Goal: Transaction & Acquisition: Book appointment/travel/reservation

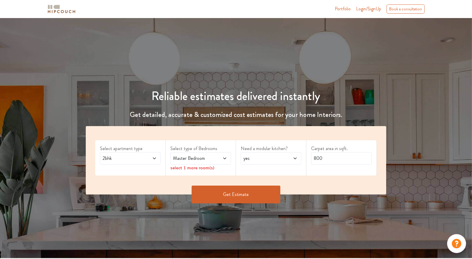
click at [222, 156] on icon at bounding box center [224, 158] width 5 height 5
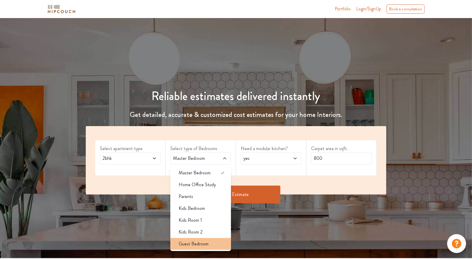
click at [208, 245] on div "Guest Bedroom" at bounding box center [202, 243] width 57 height 7
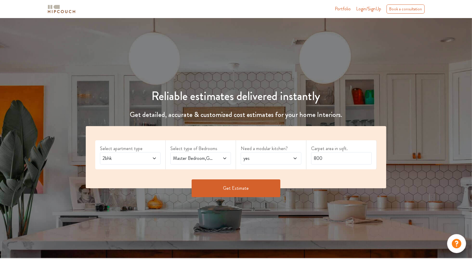
click at [276, 155] on span "yes" at bounding box center [262, 158] width 41 height 7
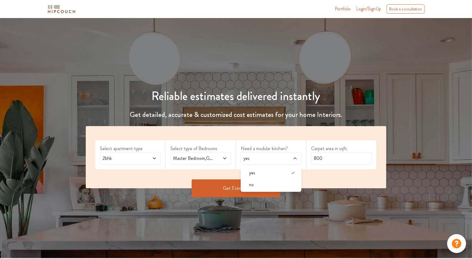
click at [276, 155] on span "yes" at bounding box center [262, 158] width 41 height 7
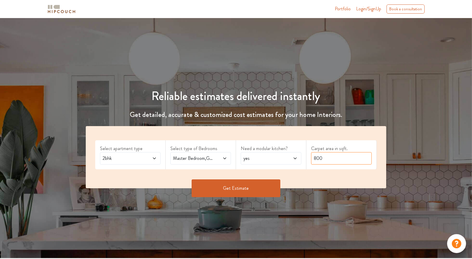
click at [321, 157] on input "800" at bounding box center [341, 158] width 61 height 12
type input "8"
type input "945"
click at [229, 184] on button "Get Estimate" at bounding box center [236, 188] width 89 height 18
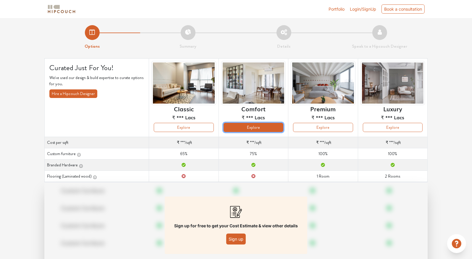
click at [255, 124] on button "Explore" at bounding box center [254, 127] width 60 height 9
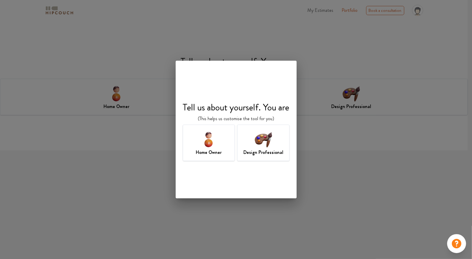
click at [220, 146] on div "Home Owner" at bounding box center [209, 143] width 52 height 36
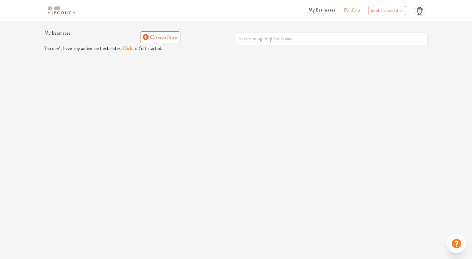
click at [127, 49] on button "Click" at bounding box center [127, 48] width 9 height 7
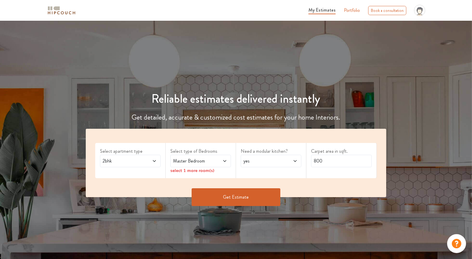
click at [203, 161] on span "Master Bedroom" at bounding box center [192, 160] width 41 height 7
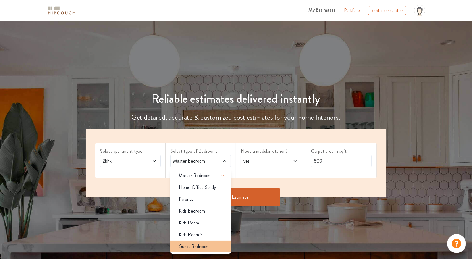
click at [205, 244] on span "Guest Bedroom" at bounding box center [194, 246] width 30 height 7
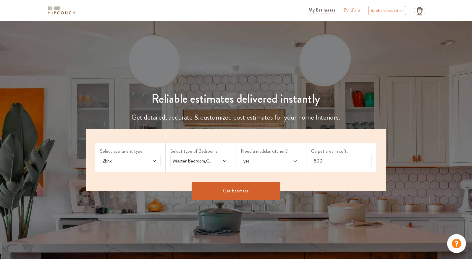
click at [252, 163] on span "yes" at bounding box center [262, 160] width 41 height 7
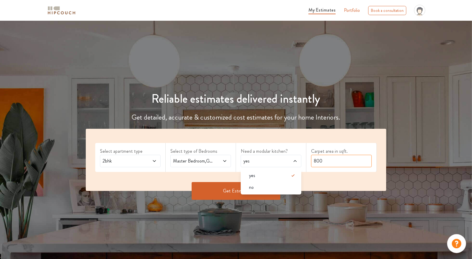
click at [334, 160] on input "800" at bounding box center [341, 161] width 61 height 12
drag, startPoint x: 334, startPoint y: 160, endPoint x: 313, endPoint y: 160, distance: 21.0
click at [313, 160] on input "800" at bounding box center [341, 161] width 61 height 12
type input "945"
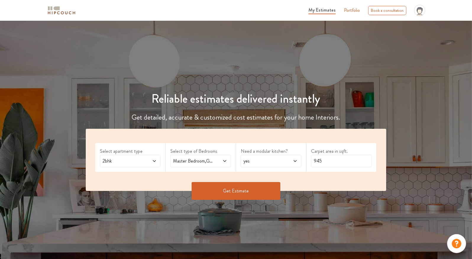
click at [261, 190] on button "Get Estimate" at bounding box center [236, 191] width 89 height 18
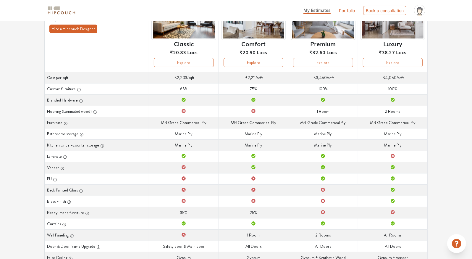
scroll to position [84, 0]
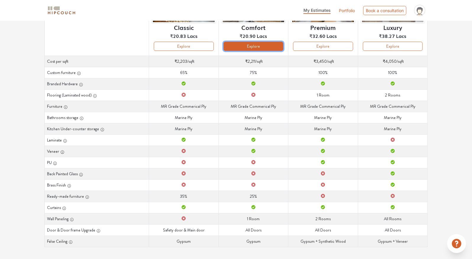
click at [244, 44] on button "Explore" at bounding box center [254, 46] width 60 height 9
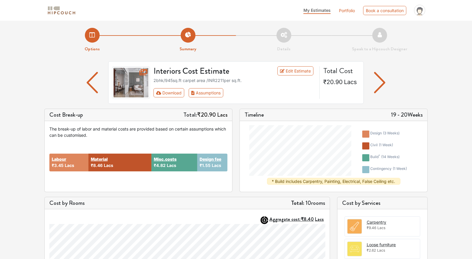
click at [380, 83] on img "button" at bounding box center [380, 82] width 12 height 21
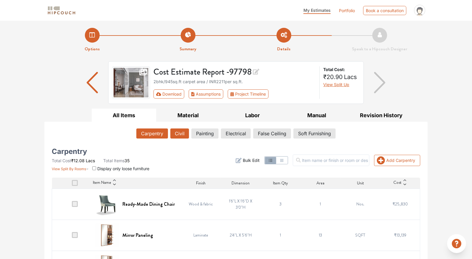
click at [184, 134] on button "Civil" at bounding box center [179, 133] width 19 height 10
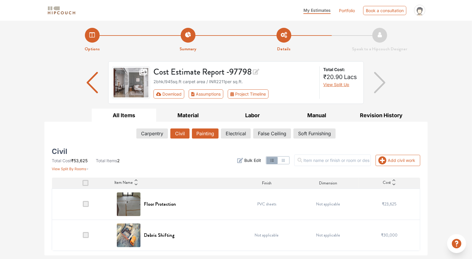
click at [208, 133] on button "Painting" at bounding box center [205, 133] width 27 height 10
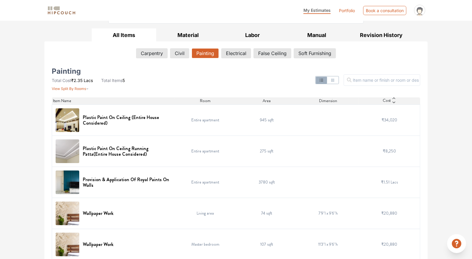
scroll to position [84, 0]
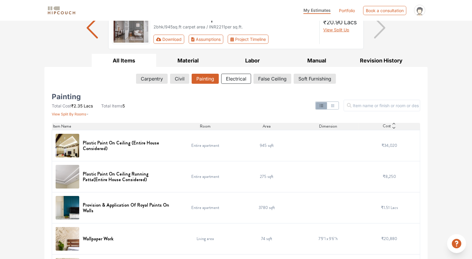
click at [242, 83] on button "Electrical" at bounding box center [236, 79] width 30 height 10
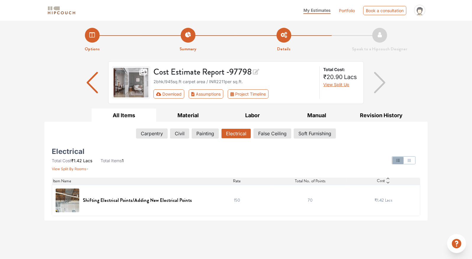
scroll to position [0, 0]
click at [273, 131] on button "False Ceiling" at bounding box center [272, 133] width 37 height 10
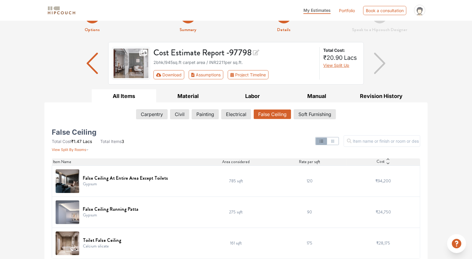
scroll to position [22, 0]
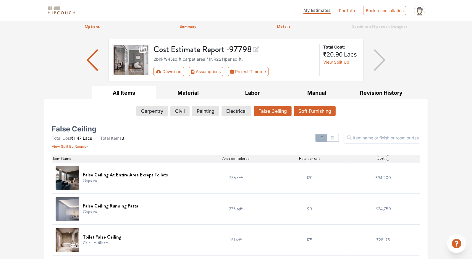
click at [315, 109] on button "Soft Furnishing" at bounding box center [315, 111] width 42 height 10
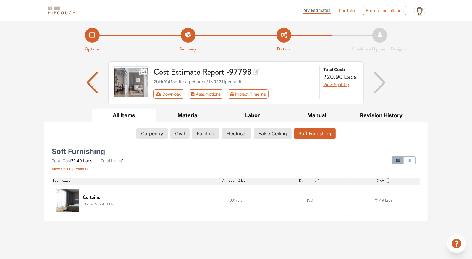
scroll to position [0, 0]
click at [371, 14] on div "Book a consultation" at bounding box center [384, 10] width 43 height 9
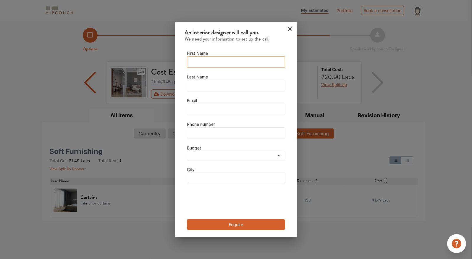
click at [220, 67] on input "text" at bounding box center [236, 62] width 98 height 12
type input "Pallavi"
type input "todi"
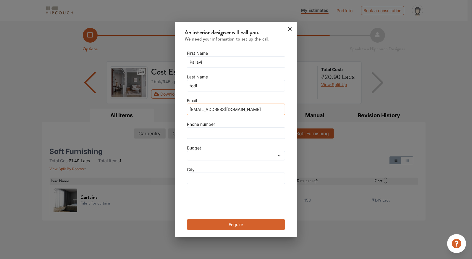
type input "pallavi.todi28@gmail.co"
type input "m"
click at [260, 105] on input "pallavi.todi28@gmail.co" at bounding box center [236, 110] width 98 height 12
type input "pallavi.todi28@gmail.com"
click at [234, 135] on input "text" at bounding box center [236, 133] width 98 height 12
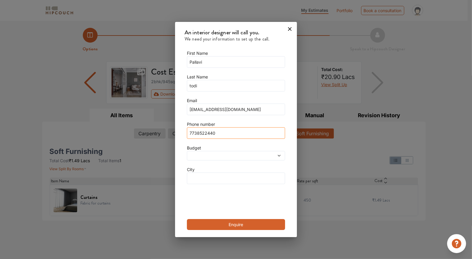
type input "7738522440"
click at [229, 156] on span at bounding box center [223, 155] width 70 height 4
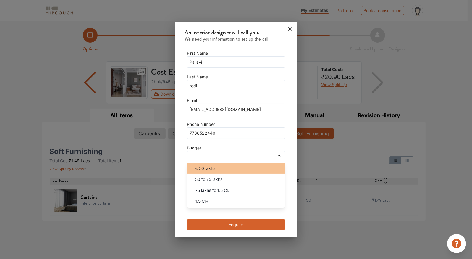
click at [227, 166] on div "< 50 lakhs" at bounding box center [237, 168] width 95 height 6
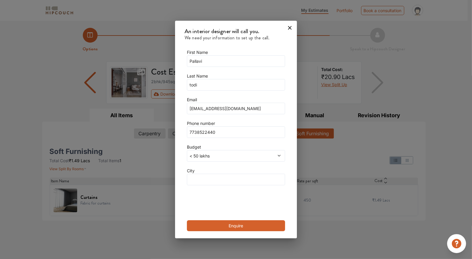
click at [223, 152] on div "< 50 lakhs" at bounding box center [236, 156] width 98 height 12
click at [233, 145] on div "Budget < 50 lakhs < 50 lakhs 50 to 75 lakhs 75 lakhs to 1.5 Cr. 1.5 Cr+" at bounding box center [236, 153] width 98 height 18
click at [223, 177] on input "text" at bounding box center [236, 180] width 98 height 12
type input "mumbai"
click at [221, 224] on button "Enquire" at bounding box center [236, 225] width 98 height 11
